Goal: Information Seeking & Learning: Learn about a topic

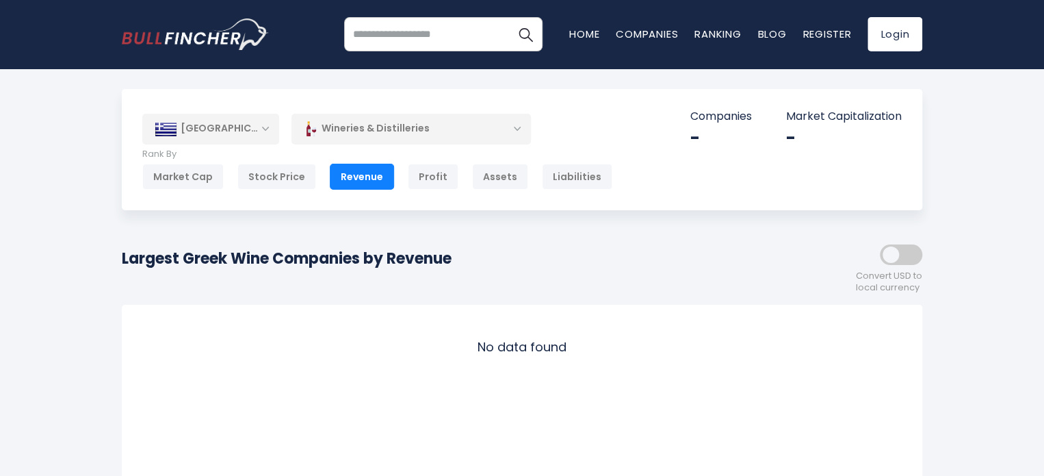
drag, startPoint x: 280, startPoint y: 264, endPoint x: 469, endPoint y: 270, distance: 189.0
click at [469, 270] on div "Largest Greek Wine Companies by Revenue Convert USD to local currency" at bounding box center [522, 264] width 801 height 60
click at [816, 290] on div "Convert USD to local currency" at bounding box center [860, 264] width 123 height 60
click at [793, 135] on div "-" at bounding box center [844, 137] width 116 height 21
click at [426, 177] on div "Profit" at bounding box center [433, 177] width 51 height 26
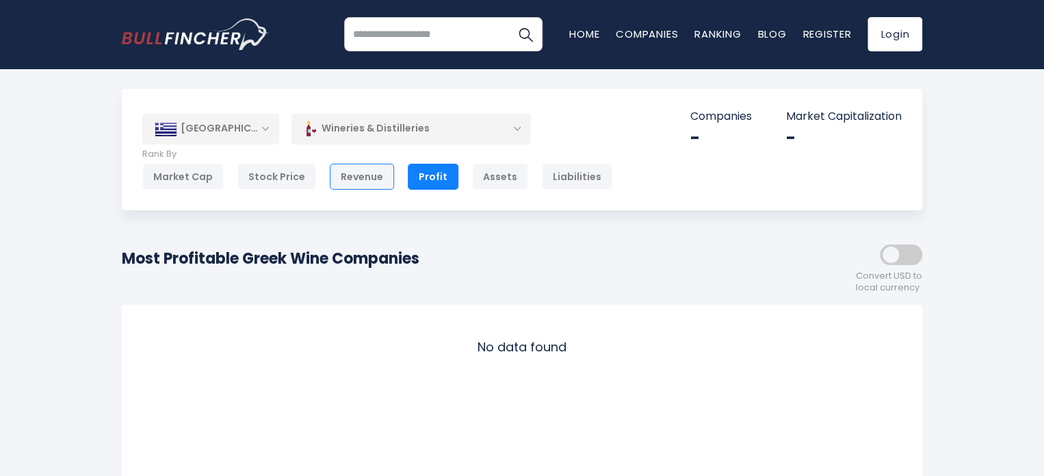
click at [350, 178] on div "Revenue" at bounding box center [362, 177] width 64 height 26
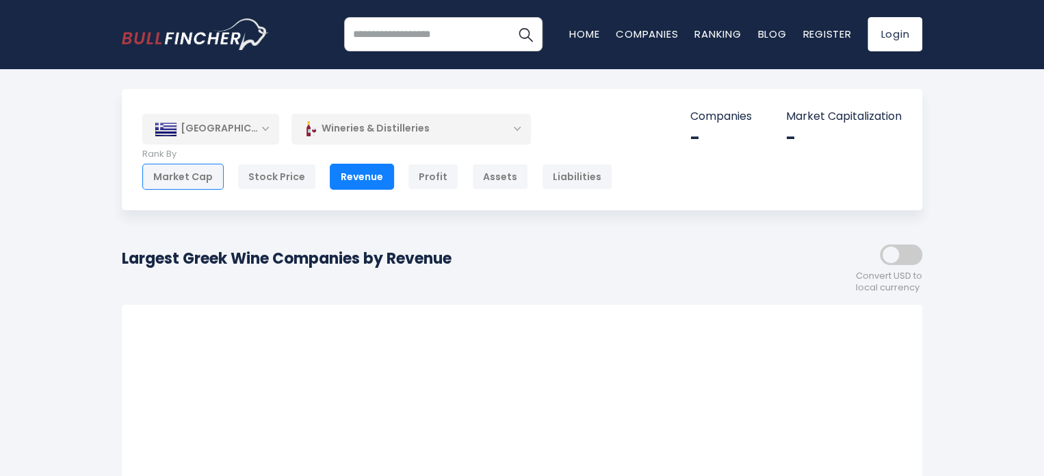
click at [193, 180] on div "Market Cap" at bounding box center [182, 177] width 81 height 26
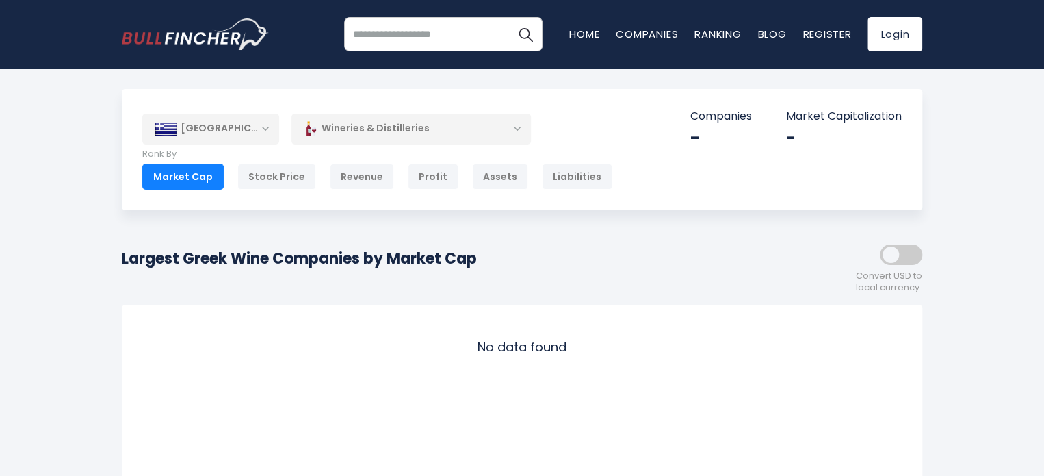
click at [517, 129] on div "Wineries & Distilleries" at bounding box center [412, 128] width 240 height 31
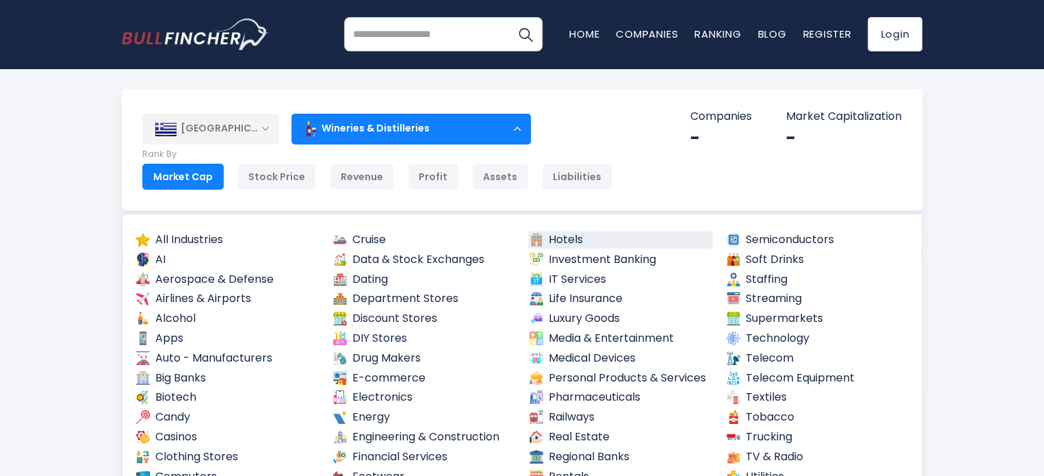
click at [548, 235] on link "Hotels" at bounding box center [620, 239] width 185 height 17
